Goal: Information Seeking & Learning: Learn about a topic

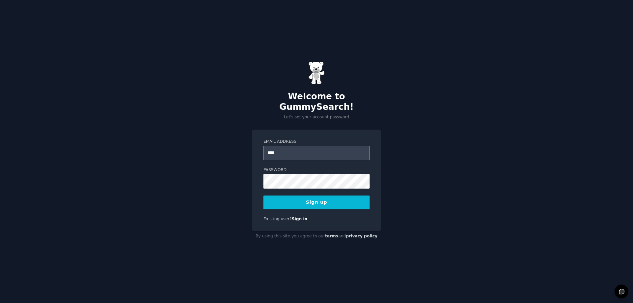
drag, startPoint x: 355, startPoint y: 152, endPoint x: 355, endPoint y: 148, distance: 4.0
click at [356, 150] on input "****" at bounding box center [317, 153] width 106 height 15
type input "**********"
click at [318, 196] on button "Sign up" at bounding box center [317, 203] width 106 height 14
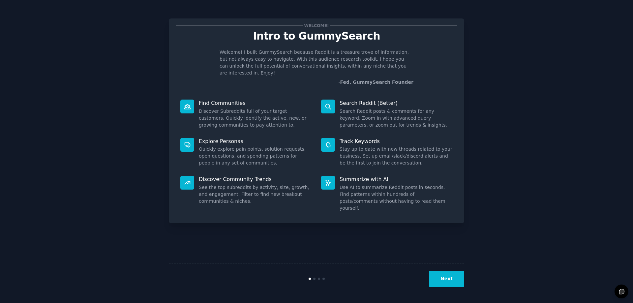
click at [452, 279] on button "Next" at bounding box center [446, 279] width 35 height 16
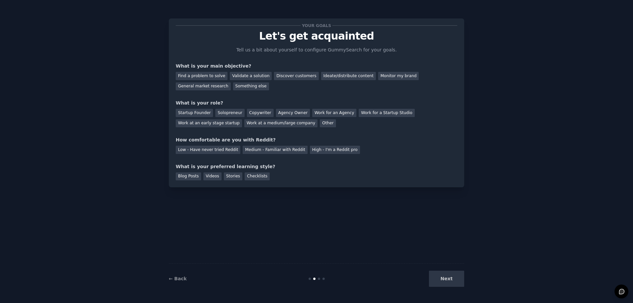
click at [453, 279] on div "Next" at bounding box center [415, 279] width 99 height 16
click at [267, 152] on div "Medium - Familiar with Reddit" at bounding box center [275, 150] width 65 height 8
click at [314, 153] on div "High - I'm a Reddit pro" at bounding box center [335, 150] width 50 height 8
click at [197, 148] on div "Low - Have never tried Reddit" at bounding box center [208, 150] width 65 height 8
click at [453, 276] on div "Next" at bounding box center [415, 279] width 99 height 16
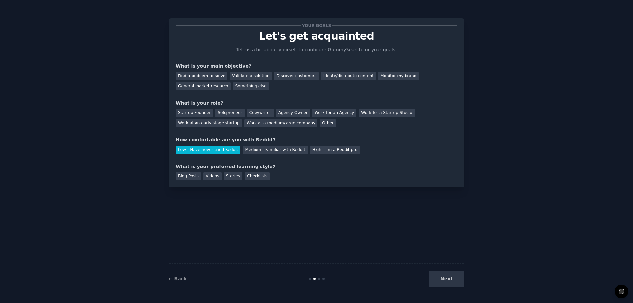
click at [453, 278] on div "Next" at bounding box center [415, 279] width 99 height 16
click at [190, 114] on div "Startup Founder" at bounding box center [194, 113] width 37 height 8
click at [211, 74] on div "Find a problem to solve" at bounding box center [202, 76] width 52 height 8
click at [208, 177] on div "Videos" at bounding box center [213, 177] width 18 height 8
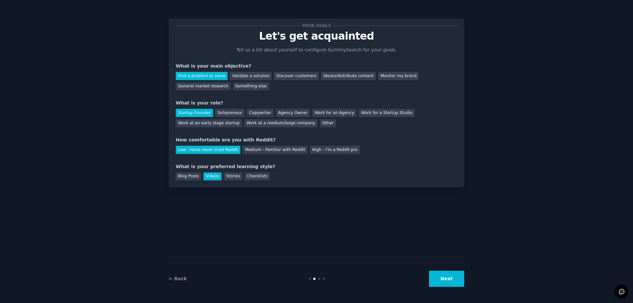
click at [451, 280] on button "Next" at bounding box center [446, 279] width 35 height 16
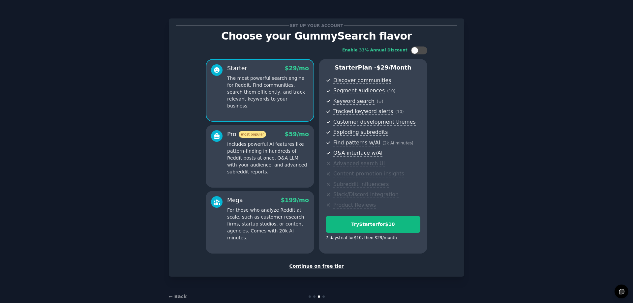
click at [317, 266] on div "Continue on free tier" at bounding box center [317, 266] width 282 height 7
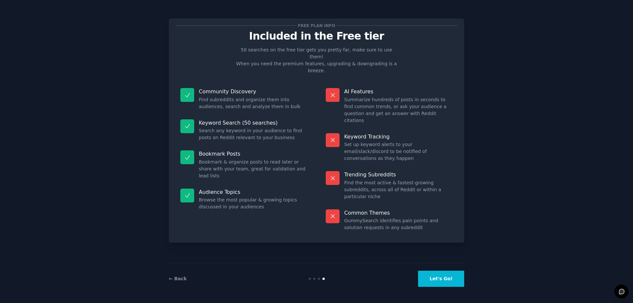
click at [449, 280] on button "Let's Go!" at bounding box center [441, 279] width 46 height 16
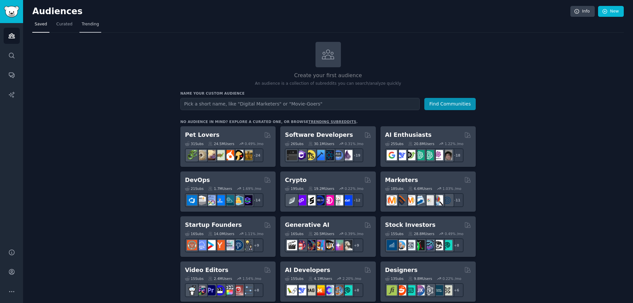
click at [91, 27] on span "Trending" at bounding box center [90, 24] width 17 height 6
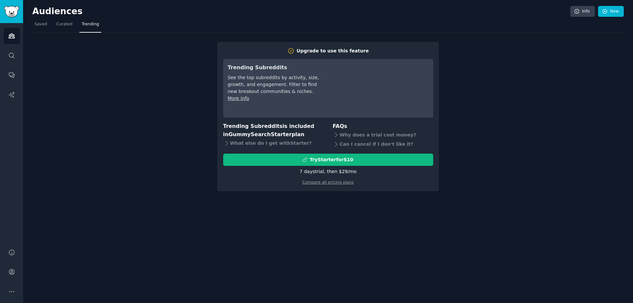
click at [524, 141] on div "Upgrade to use this feature Trending Subreddits See the top subreddits by activ…" at bounding box center [328, 112] width 592 height 159
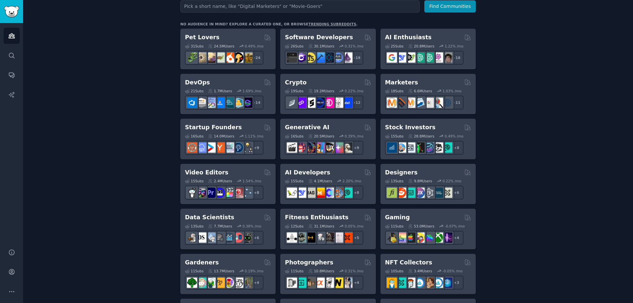
scroll to position [95, 0]
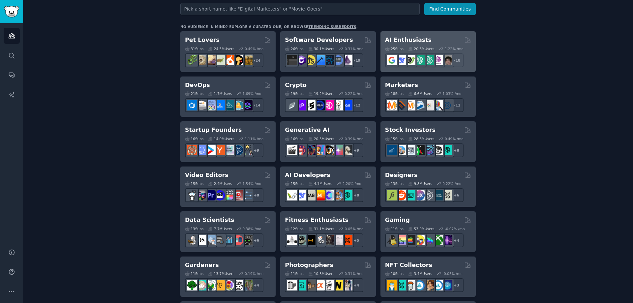
click at [431, 38] on div "AI Enthusiasts" at bounding box center [428, 40] width 86 height 8
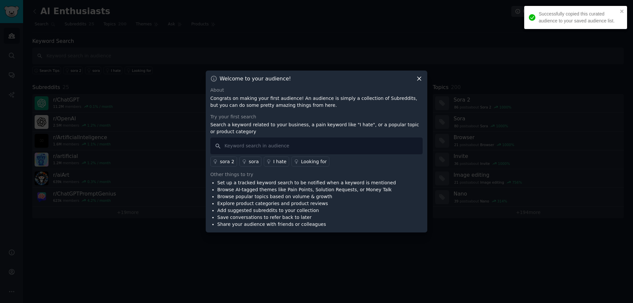
click at [418, 80] on icon at bounding box center [420, 79] width 4 height 4
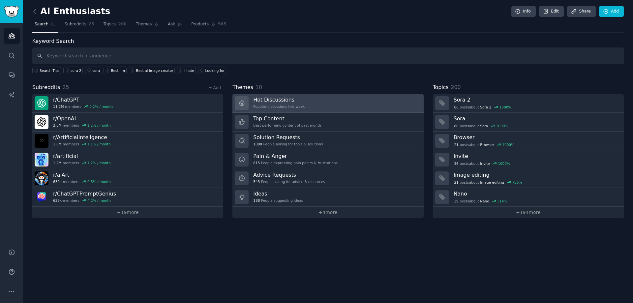
click at [348, 102] on link "Hot Discussions Popular discussions this week" at bounding box center [328, 103] width 191 height 19
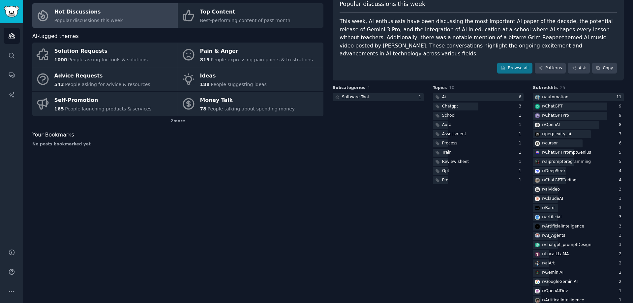
scroll to position [57, 0]
